Goal: Transaction & Acquisition: Purchase product/service

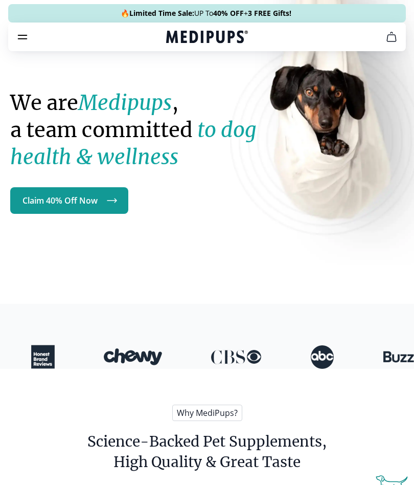
click at [23, 51] on div "We are Medipups , a team committed to dog health & wellness Claim 40% Off Now" at bounding box center [156, 100] width 293 height 227
click at [24, 35] on icon "burger-menu" at bounding box center [22, 37] width 9 height 4
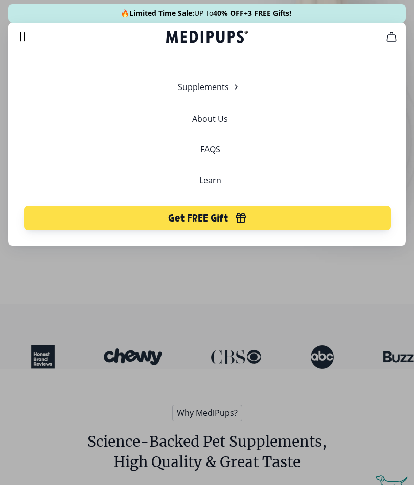
click at [286, 279] on div at bounding box center [207, 242] width 414 height 485
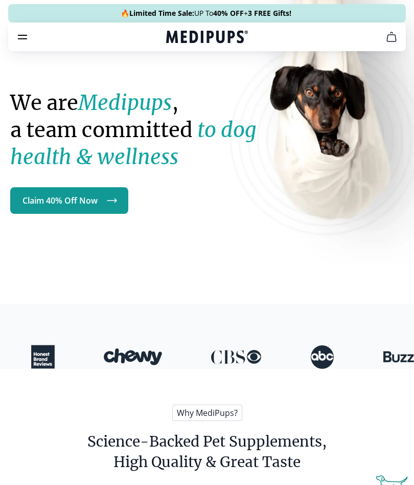
click at [26, 37] on icon "burger-menu" at bounding box center [22, 37] width 12 height 12
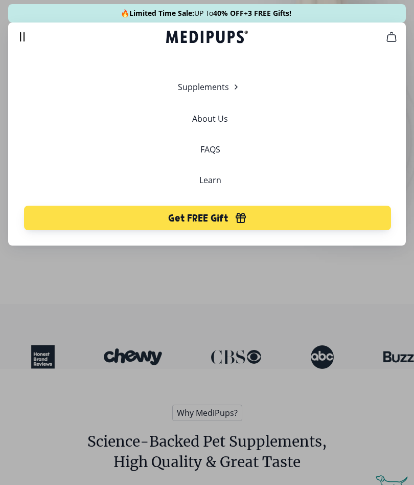
click at [269, 294] on div at bounding box center [207, 242] width 414 height 485
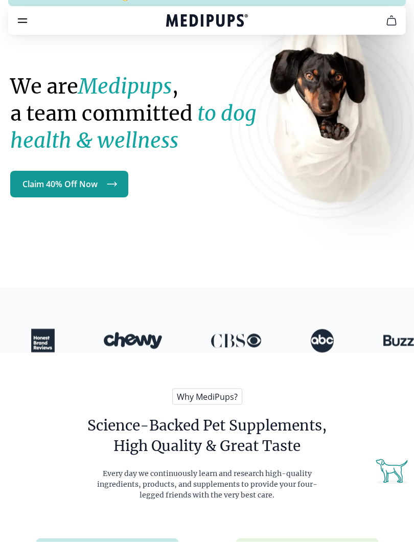
scroll to position [16, 0]
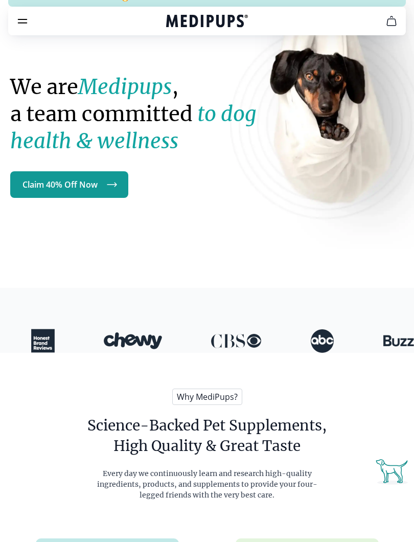
click at [98, 184] on link "Claim 40% Off Now" at bounding box center [69, 184] width 118 height 27
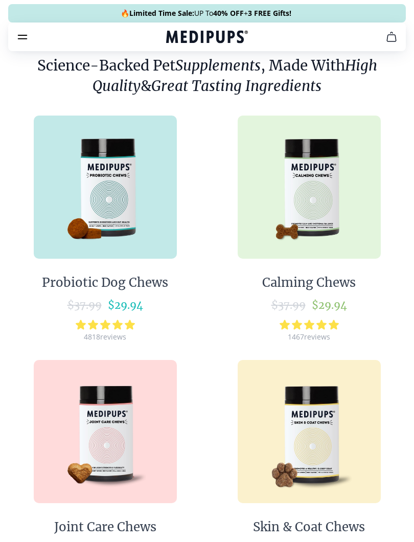
click at [107, 196] on img at bounding box center [105, 187] width 143 height 143
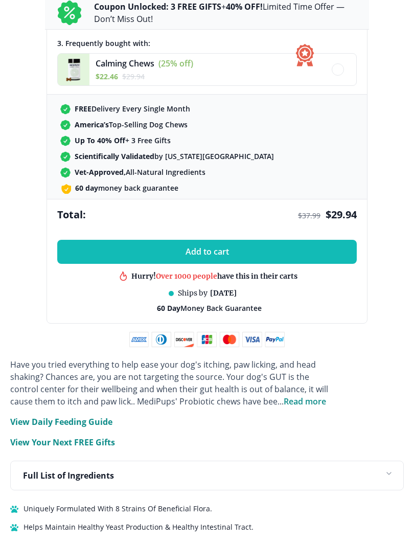
click at [305, 257] on button "Add to cart" at bounding box center [207, 252] width 300 height 24
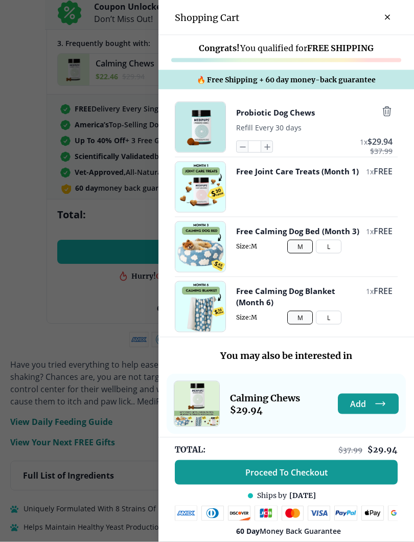
scroll to position [792, 0]
click at [305, 470] on span "Proceed To Checkout" at bounding box center [287, 473] width 82 height 10
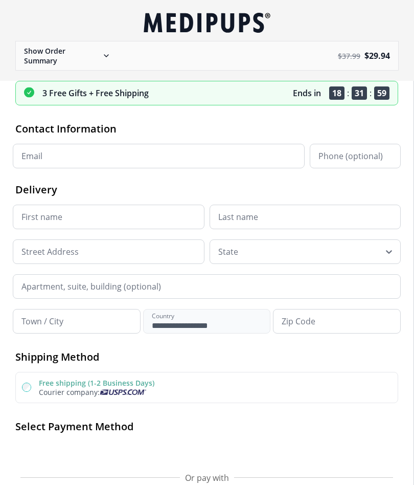
click at [90, 61] on div "Show Order Summary" at bounding box center [68, 55] width 88 height 19
